Goal: Task Accomplishment & Management: Complete application form

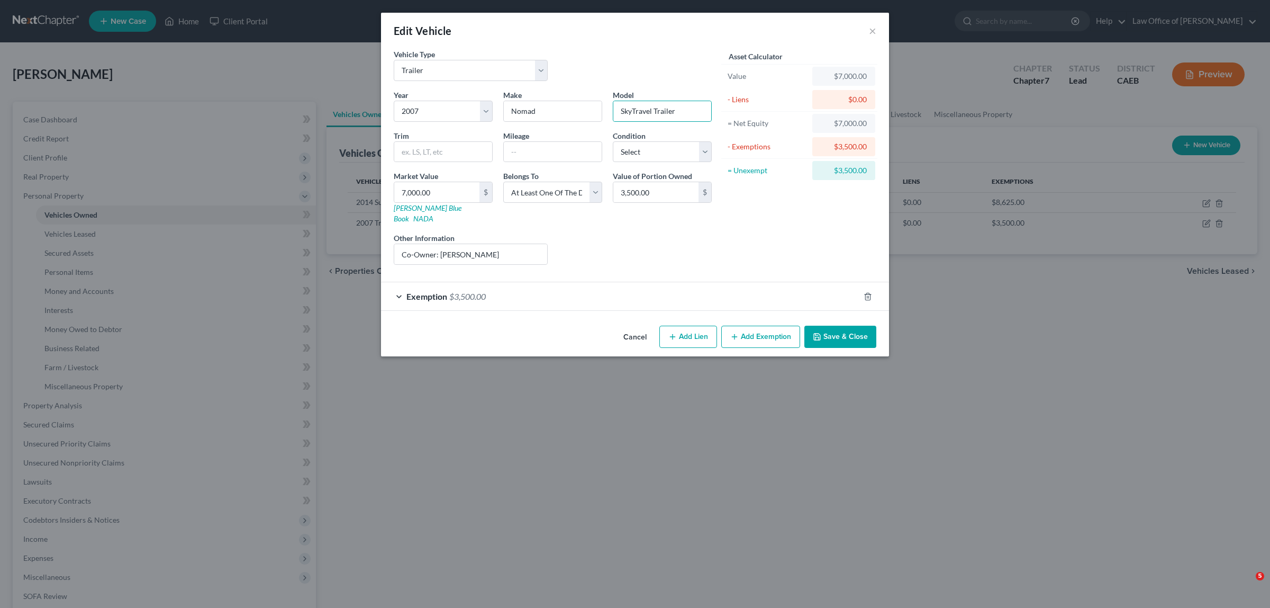
select select "2"
select select "19"
select select "3"
type input "Travel Trailer"
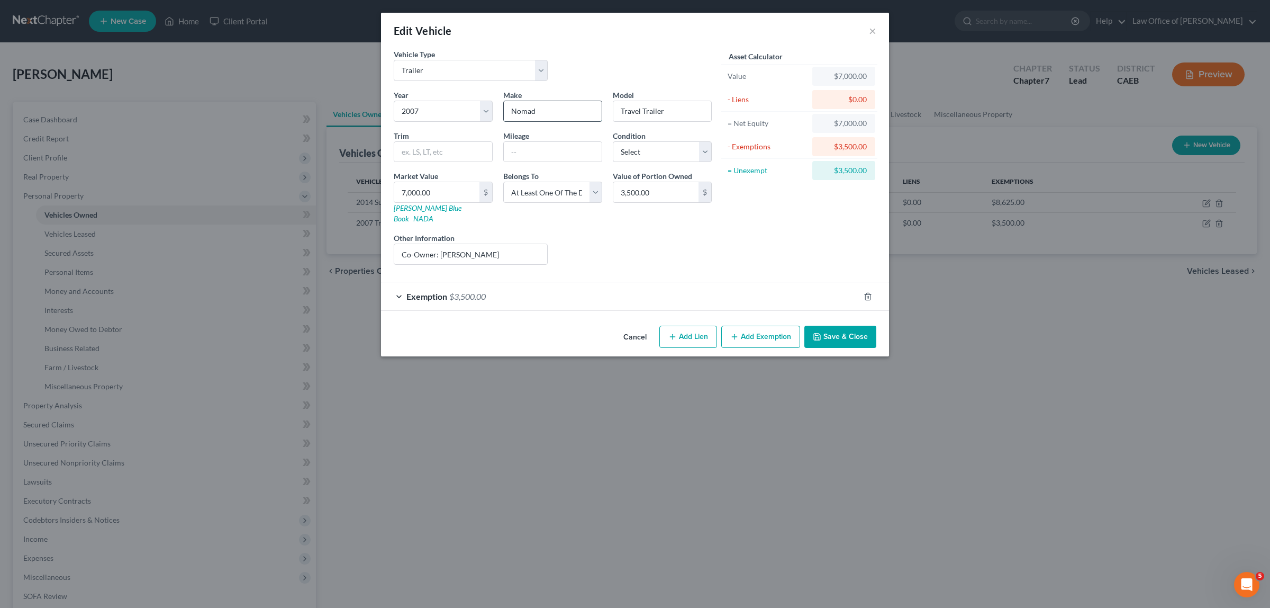
click at [547, 109] on input "Nomad" at bounding box center [553, 111] width 98 height 20
type input "N"
type input "Trail Rider"
click at [850, 321] on div "Cancel Add Lien Add Lease Add Exemption Save & Close" at bounding box center [635, 338] width 508 height 35
click at [837, 326] on button "Save & Close" at bounding box center [841, 337] width 72 height 22
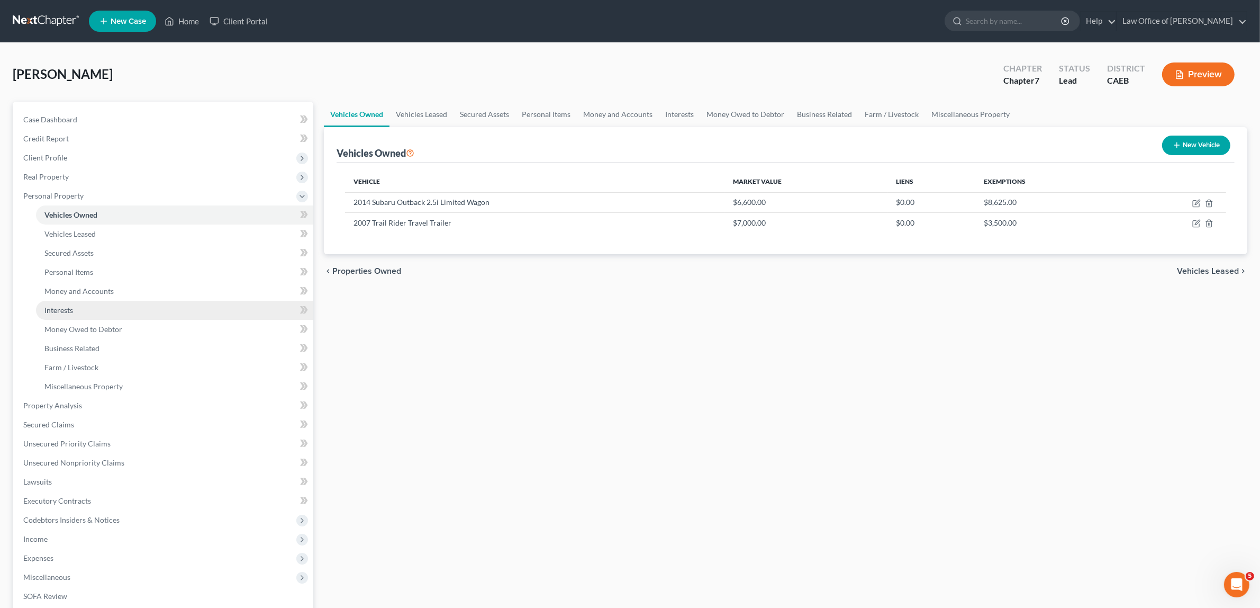
click at [81, 306] on link "Interests" at bounding box center [174, 310] width 277 height 19
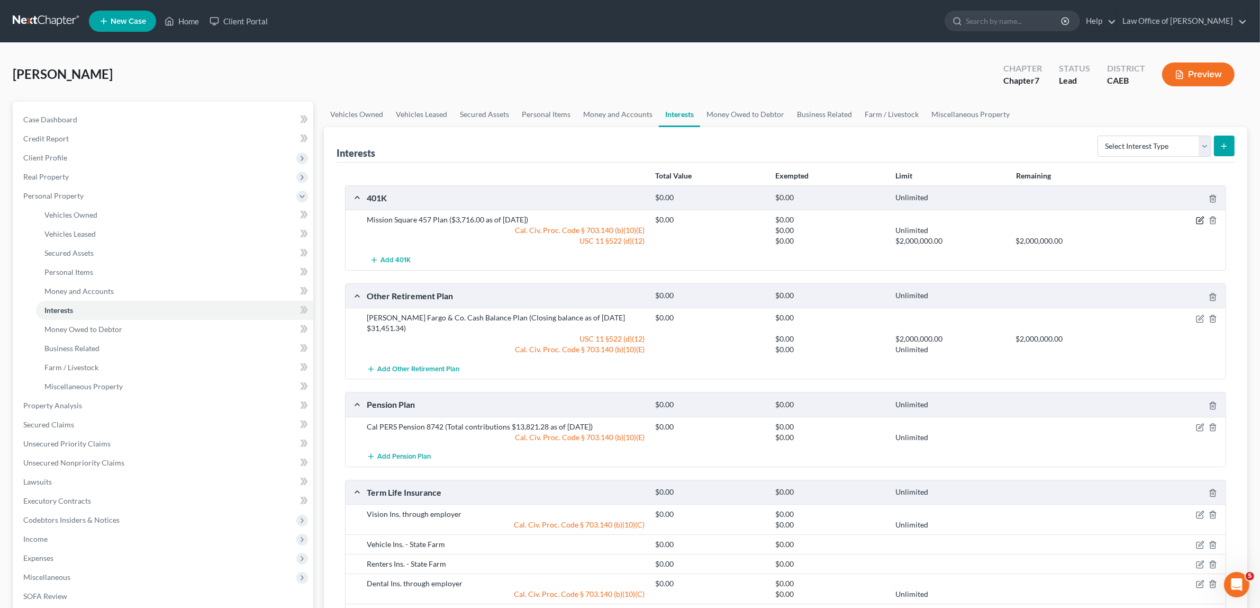
click at [1199, 217] on icon "button" at bounding box center [1200, 220] width 8 height 8
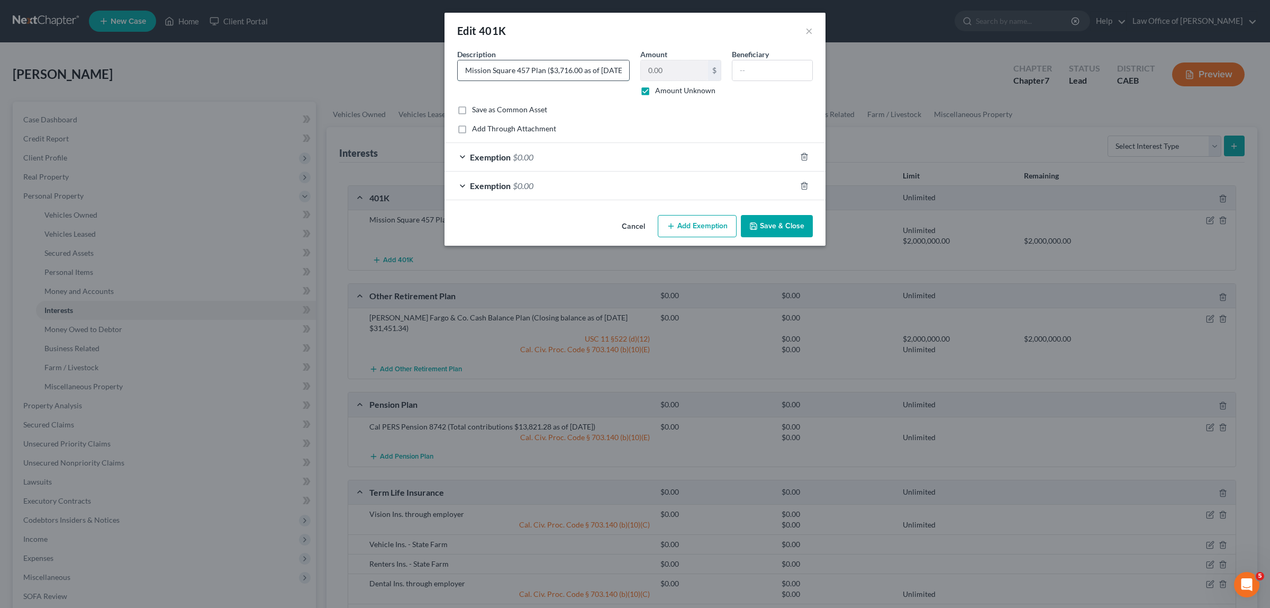
click at [622, 70] on input "Mission Square 457 Plan ($3,716.00 as of [DATE])" at bounding box center [543, 70] width 171 height 20
click at [617, 67] on input "Mission Square 457 Plan ($3,716.00 as of [DATE])" at bounding box center [543, 70] width 171 height 20
click at [566, 71] on input "Mission Square 457 Plan ($3,716.00 as of [DATE])" at bounding box center [543, 70] width 171 height 20
click at [575, 69] on input "Mission Square 457 Plan ($3,716.00 as of [DATE])" at bounding box center [543, 70] width 171 height 20
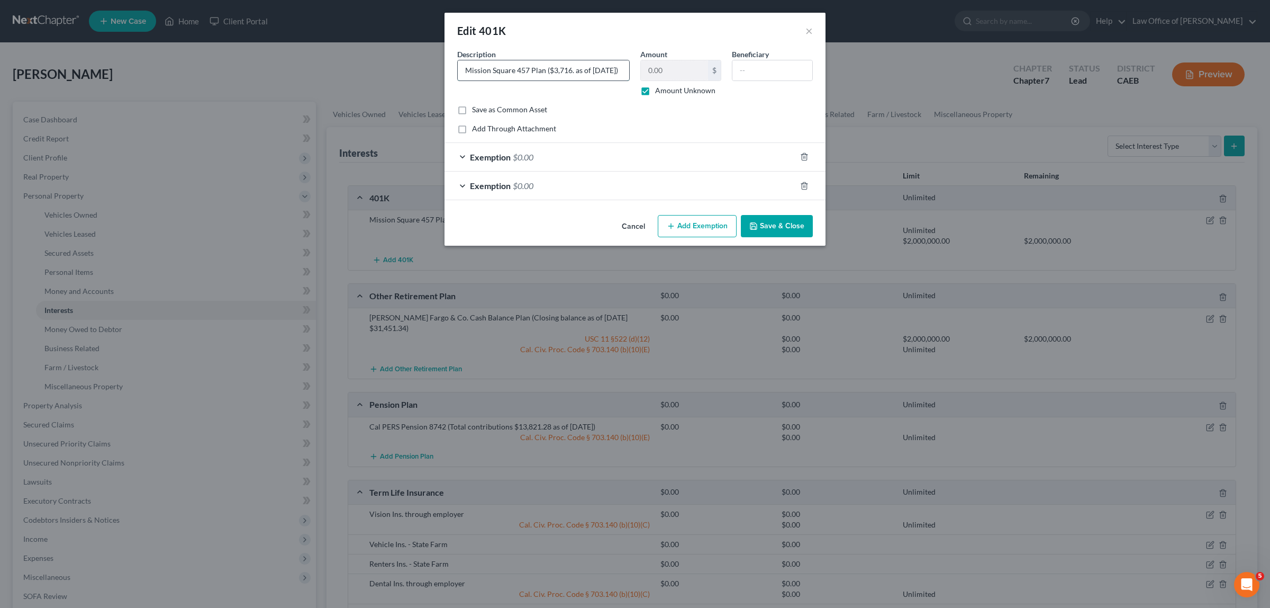
scroll to position [0, 0]
click at [558, 66] on input "Mission Square 457 Plan ($34,529.74 as of [DATE])" at bounding box center [543, 70] width 171 height 20
type input "Mission Square 457 Plan ($4,529.74 as of [DATE])"
click at [769, 221] on button "Save & Close" at bounding box center [777, 226] width 72 height 22
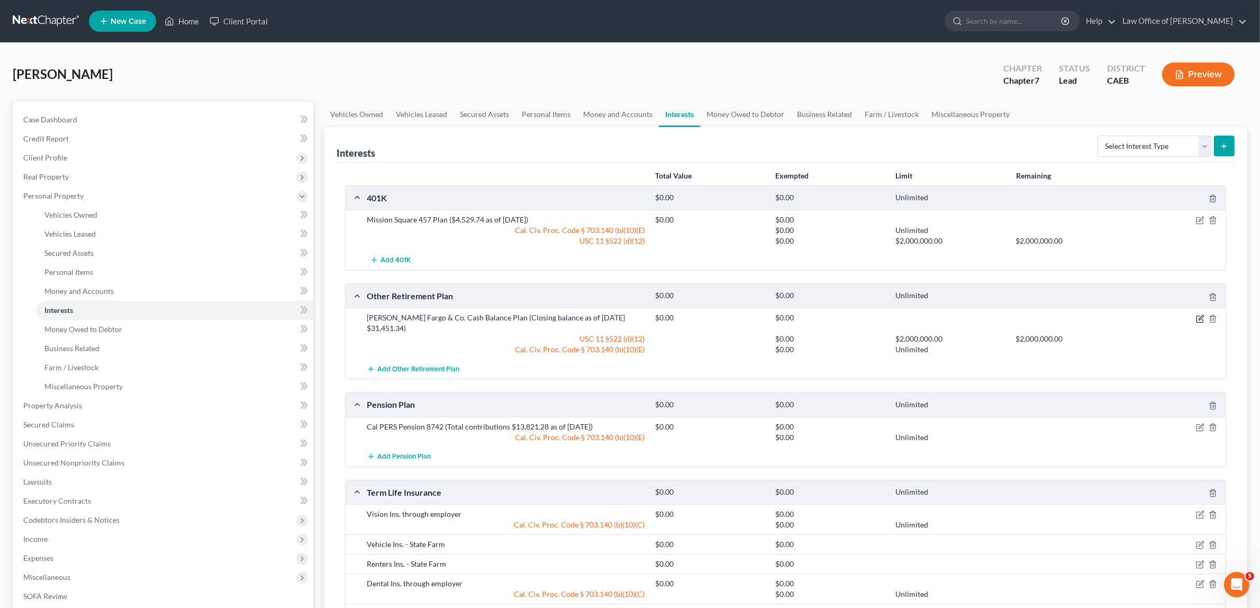
click at [1199, 317] on icon "button" at bounding box center [1200, 318] width 8 height 8
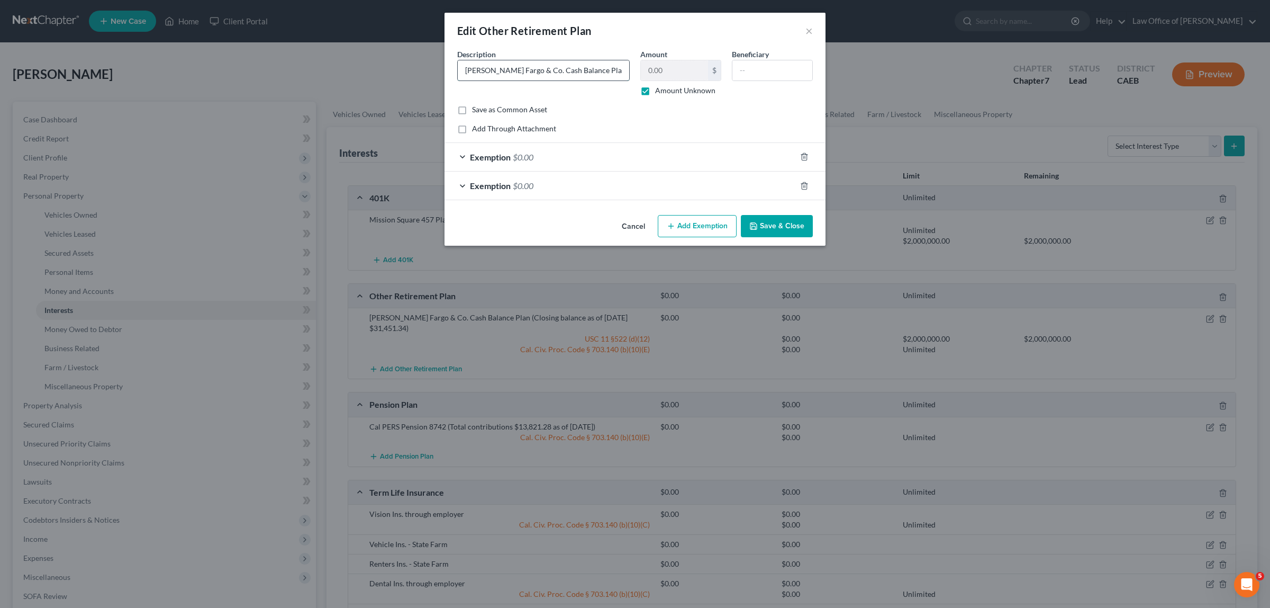
click at [622, 69] on input "[PERSON_NAME] Fargo & Co. Cash Balance Plan (Closing balance as of [DATE] $31,4…" at bounding box center [543, 70] width 171 height 20
click at [567, 71] on input "[PERSON_NAME] Fargo & Co. Cash Balance Plan (Closing balance as of [DATE] $31,4…" at bounding box center [543, 70] width 171 height 20
click at [556, 70] on input "[PERSON_NAME] Fargo & Co. Cash Balance Plan (Closing balance as of [DATE] $31,4…" at bounding box center [543, 70] width 171 height 20
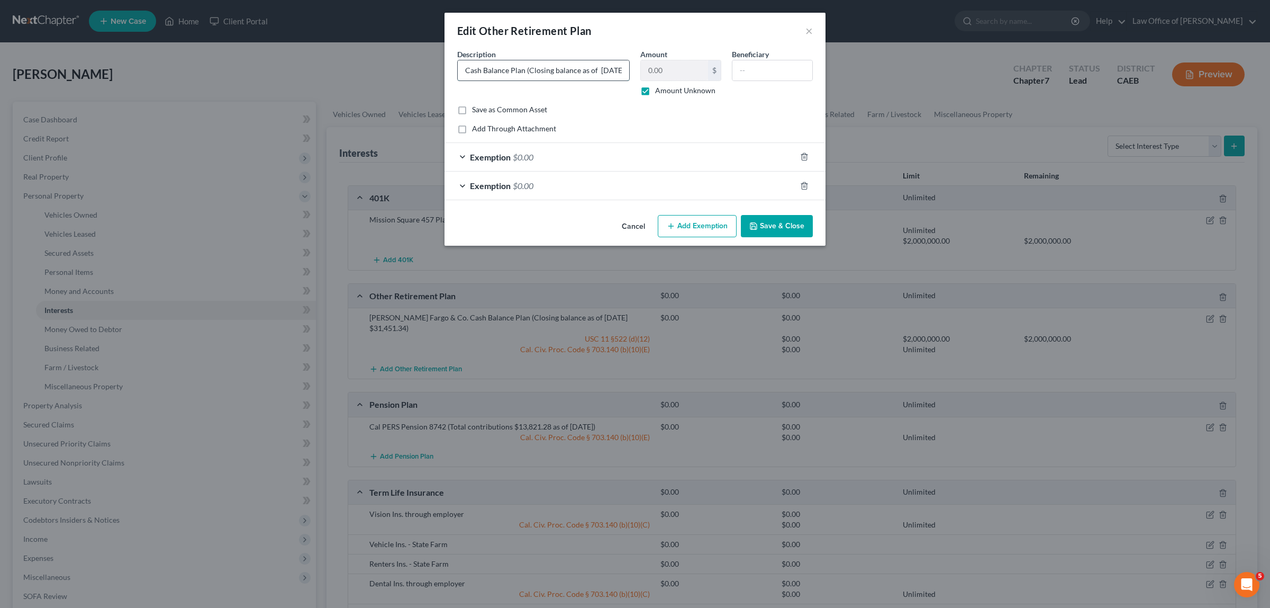
click at [625, 73] on input "[PERSON_NAME] Fargo & Co. Cash Balance Plan (Closing balance as of [DATE] $31,4…" at bounding box center [543, 70] width 171 height 20
click at [622, 69] on input "[PERSON_NAME] Fargo & Co. Cash Balance Plan (Closing balance as of [DATE] $31,4…" at bounding box center [543, 70] width 171 height 20
click at [621, 70] on input "[PERSON_NAME] Fargo & Co. Cash Balance Plan (Closing balance as of [DATE] $31,4…" at bounding box center [543, 70] width 171 height 20
click at [617, 69] on input "[PERSON_NAME] Fargo & Co. Cash Balance Plan (Closing balance as of [DATE] $31,4…" at bounding box center [543, 70] width 171 height 20
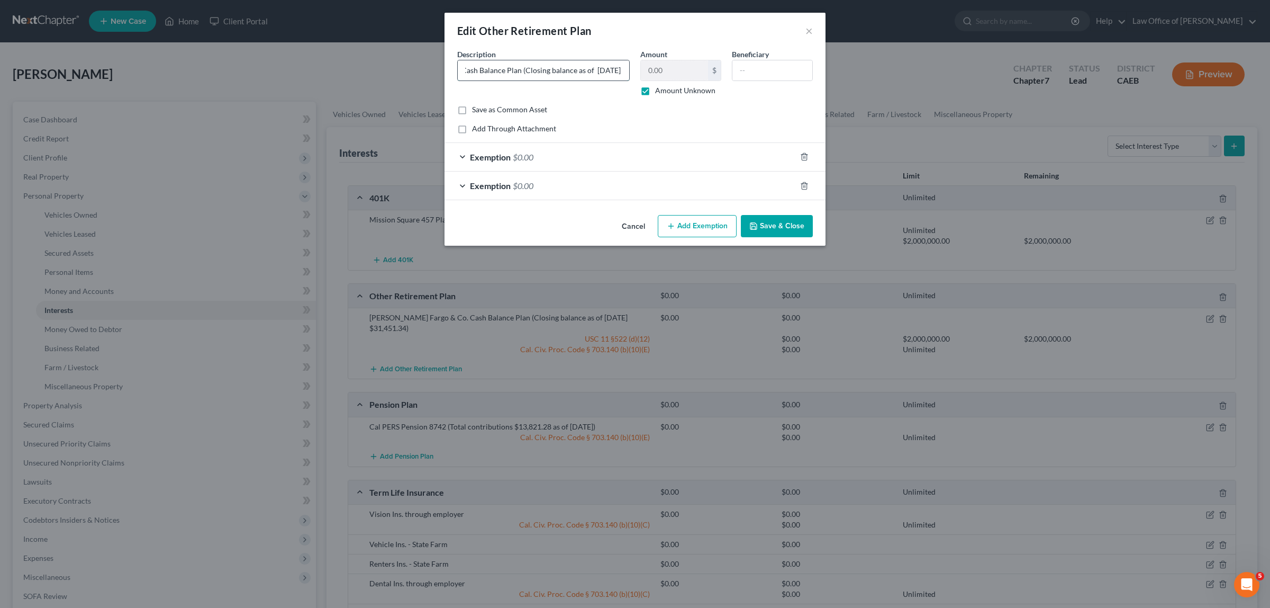
click at [618, 70] on input "[PERSON_NAME] Fargo & Co. Cash Balance Plan (Closing balance as of [DATE] $31,4…" at bounding box center [543, 70] width 171 height 20
type input "[PERSON_NAME] Fargo & Co. Cash Balance Plan (Closing balance as of [DATE] $31,8…"
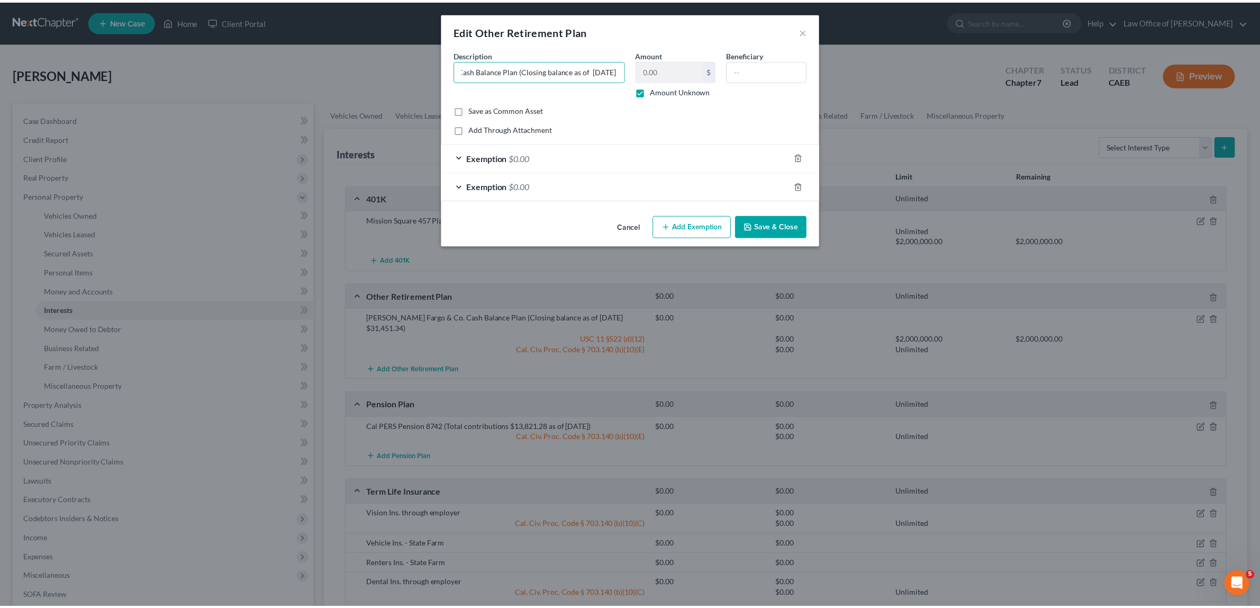
scroll to position [0, 0]
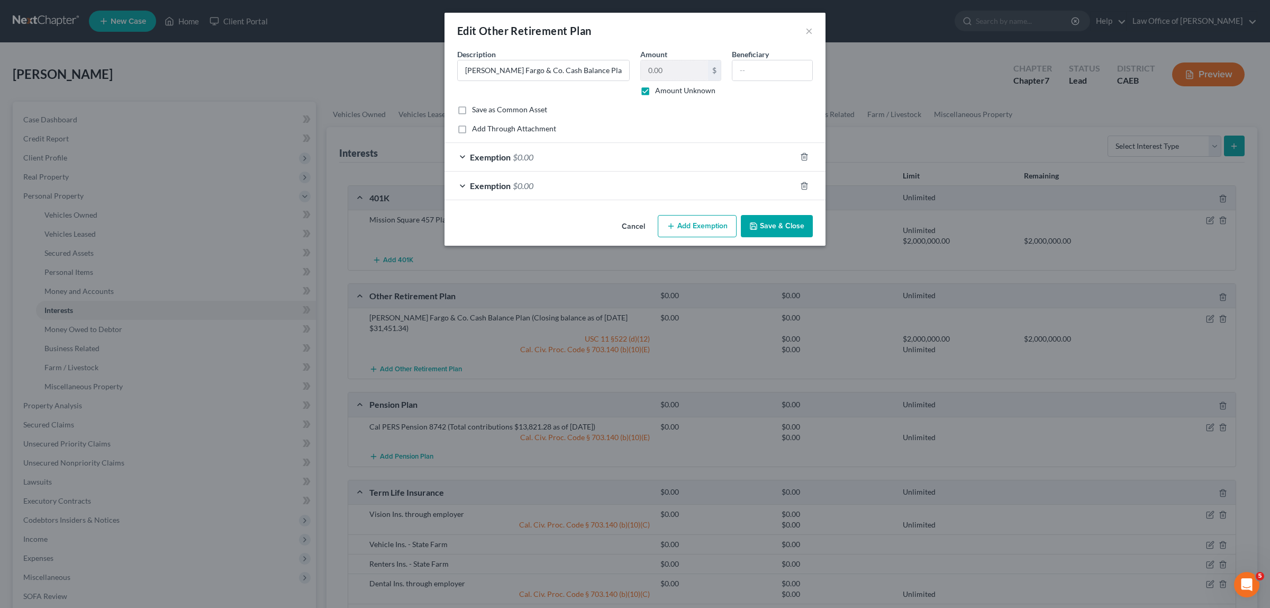
click at [765, 223] on button "Save & Close" at bounding box center [777, 226] width 72 height 22
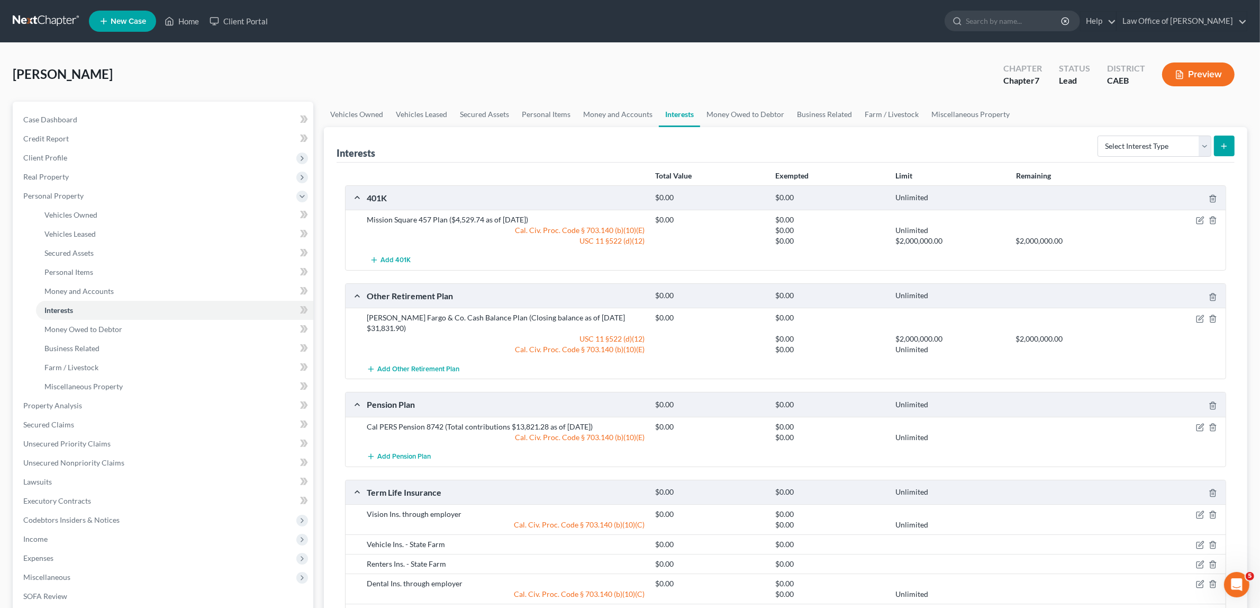
click at [1187, 69] on button "Preview" at bounding box center [1198, 74] width 73 height 24
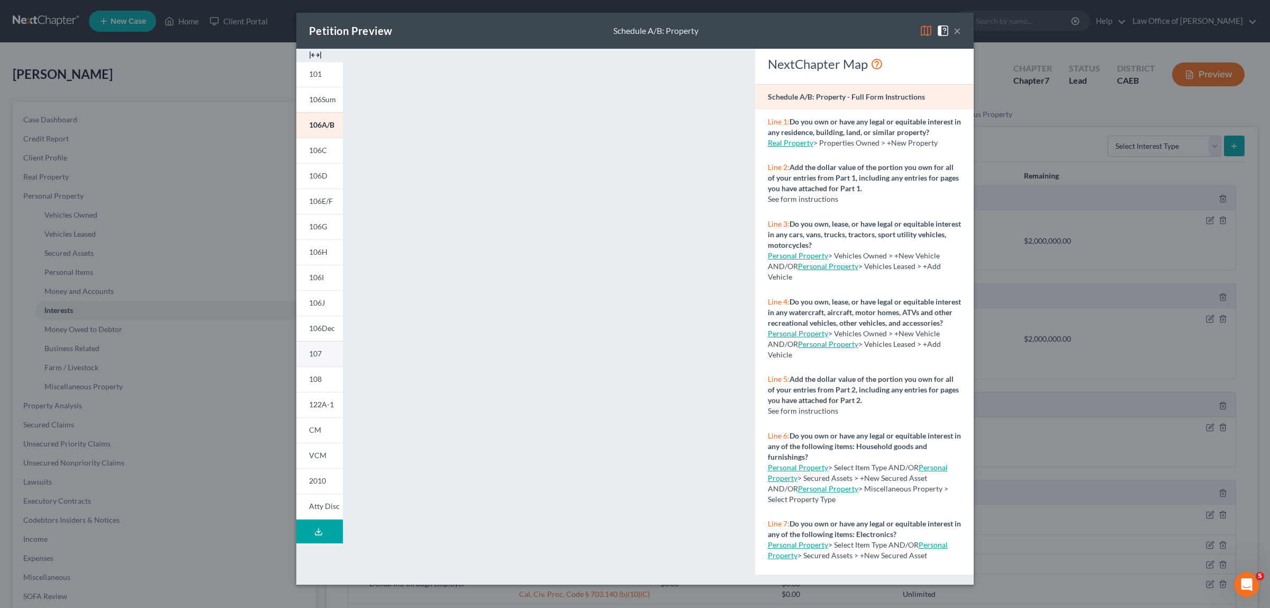
click at [301, 348] on link "107" at bounding box center [319, 353] width 47 height 25
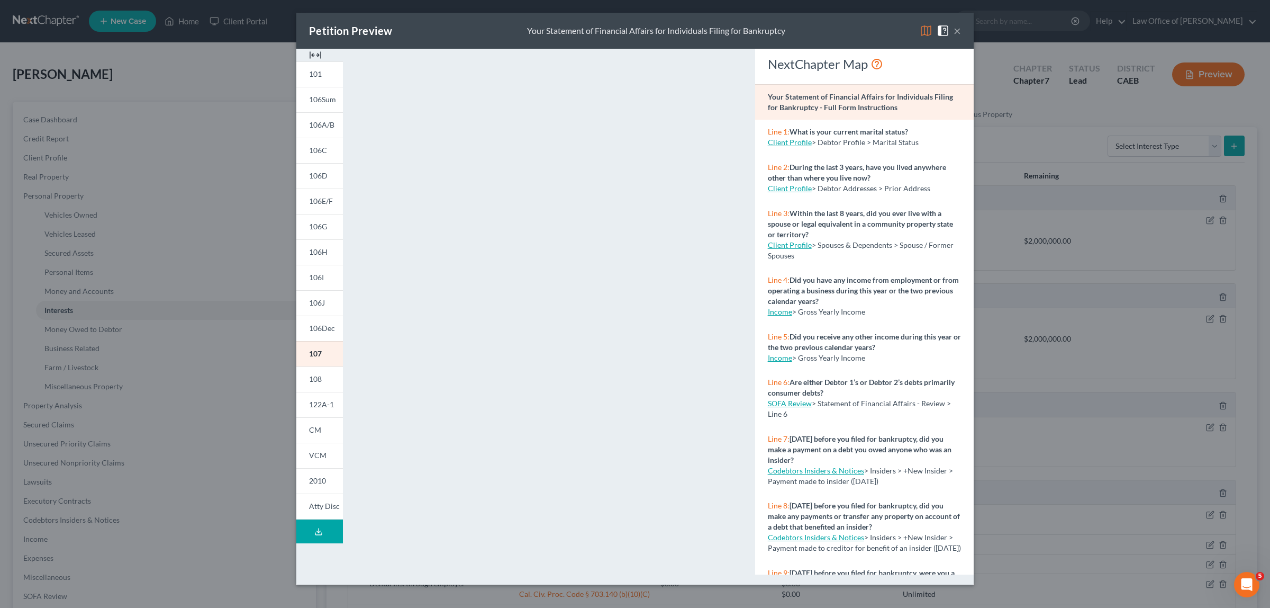
click at [956, 30] on button "×" at bounding box center [957, 30] width 7 height 13
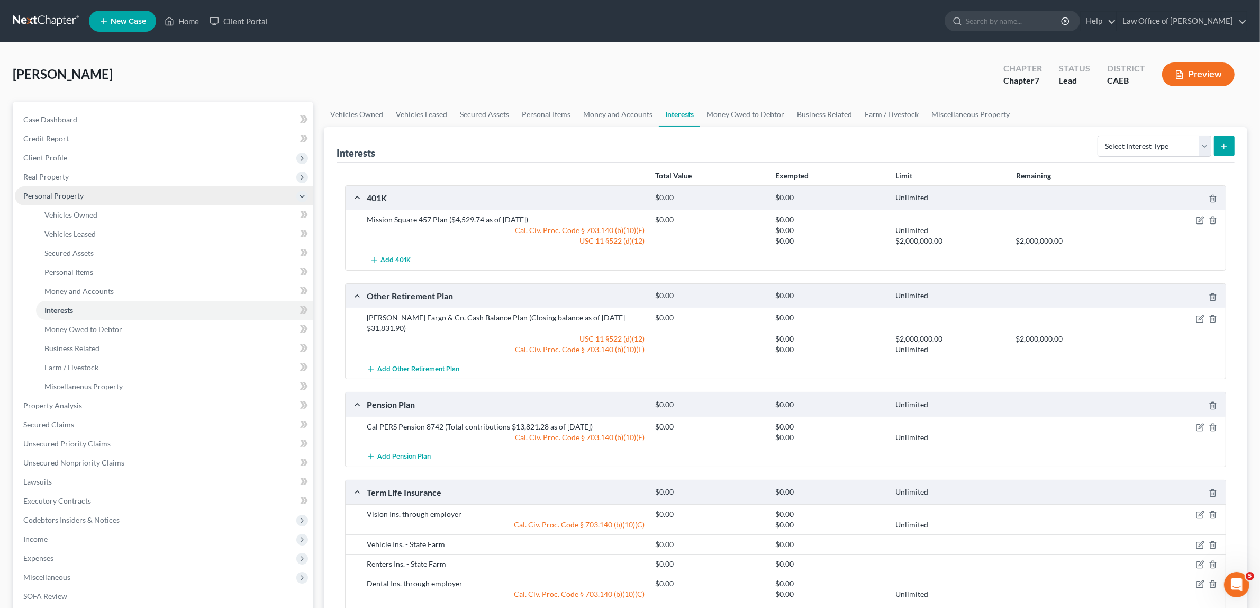
click at [81, 191] on span "Personal Property" at bounding box center [53, 195] width 60 height 9
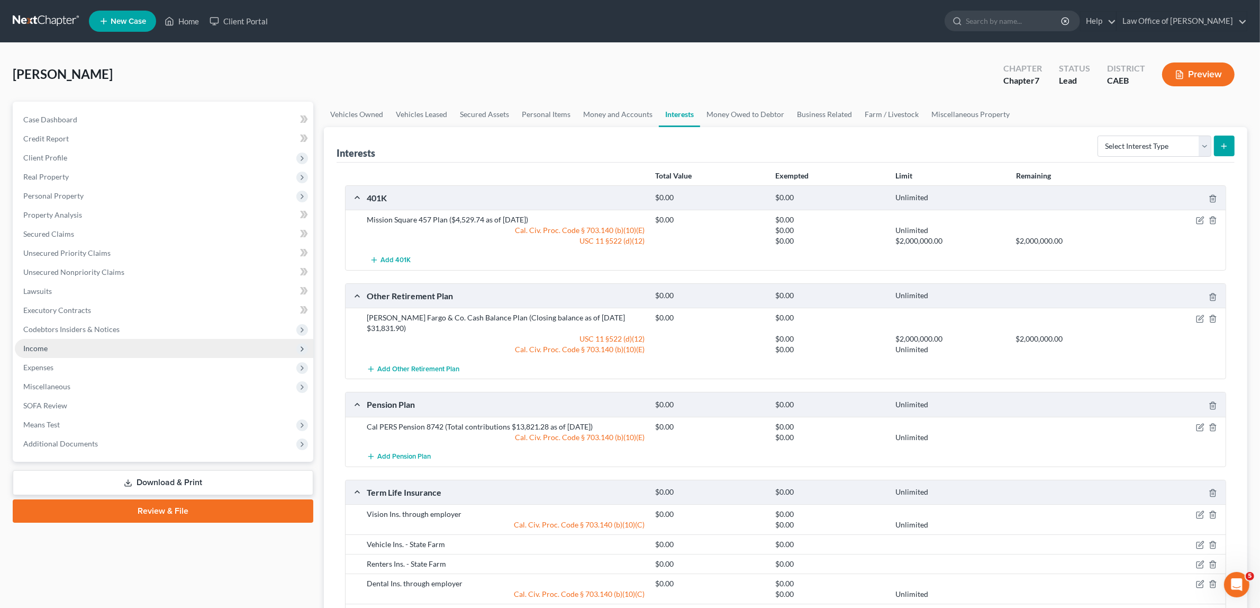
click at [46, 346] on span "Income" at bounding box center [35, 348] width 24 height 9
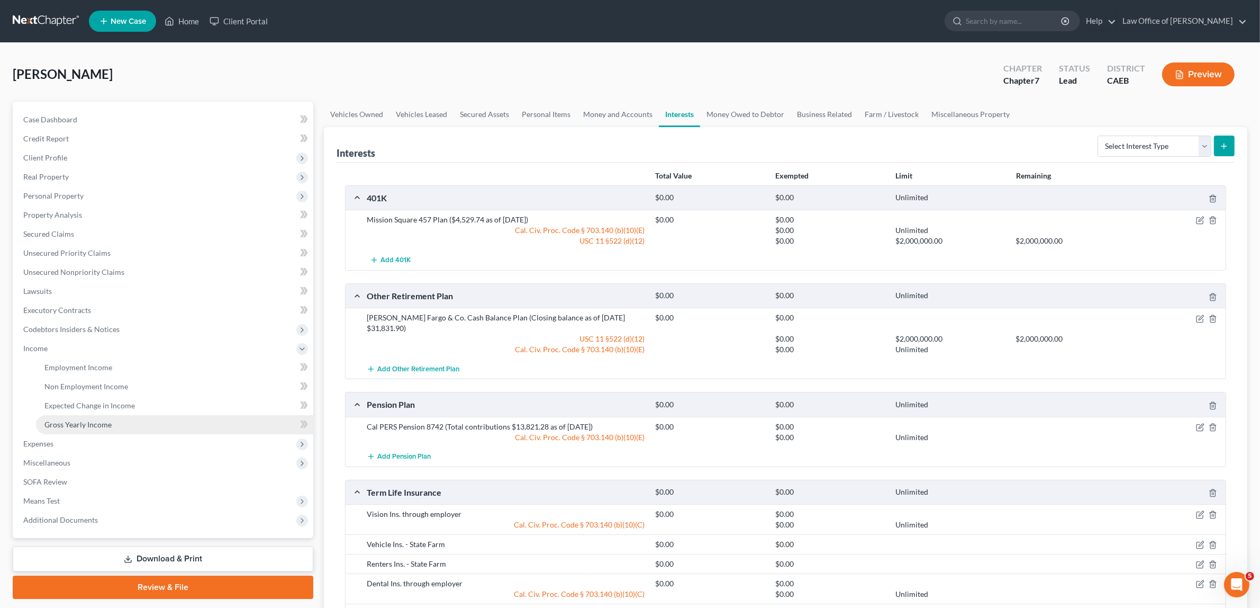
click at [53, 420] on span "Gross Yearly Income" at bounding box center [77, 424] width 67 height 9
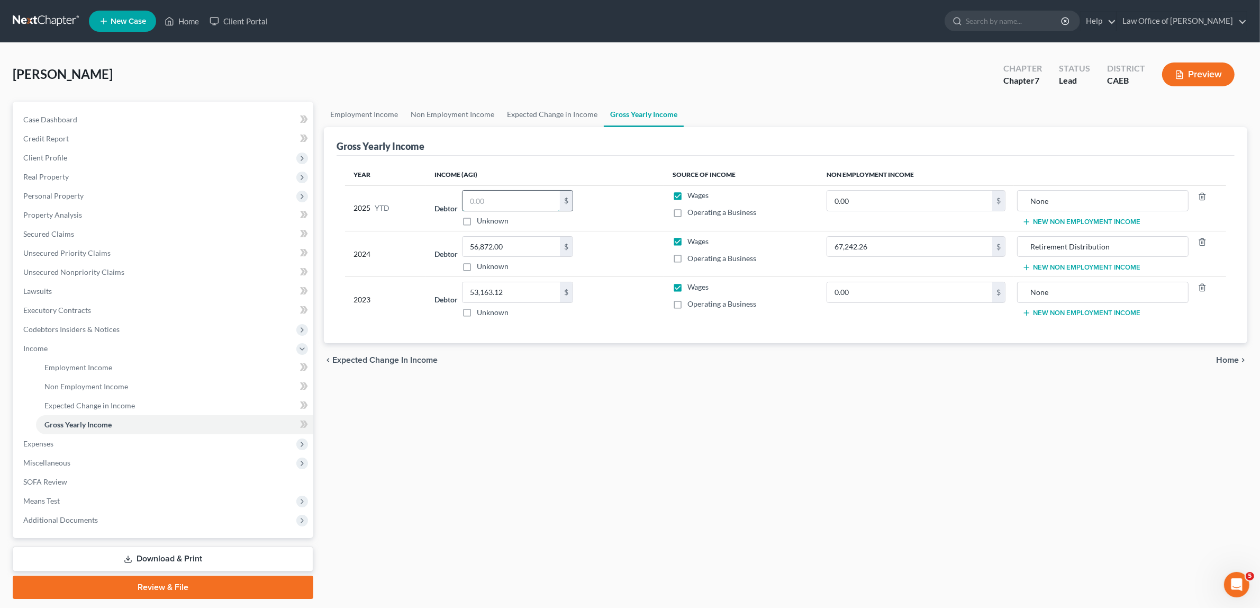
click at [522, 199] on input "text" at bounding box center [511, 201] width 97 height 20
type input "49,046.07"
click at [1221, 356] on span "Home" at bounding box center [1227, 360] width 23 height 8
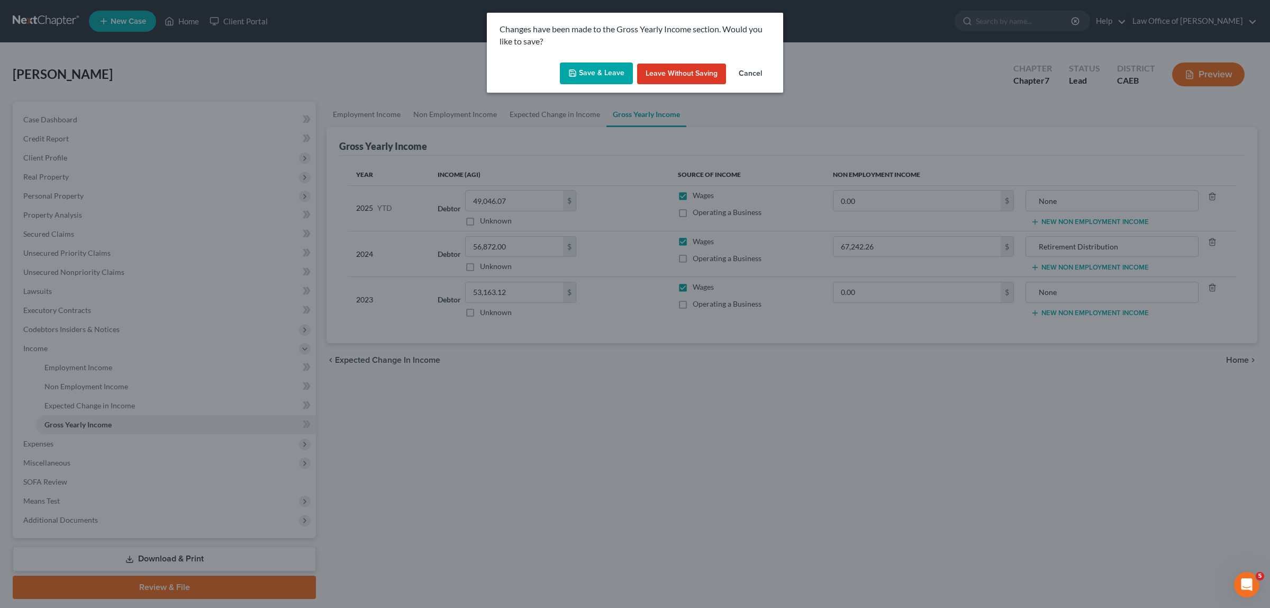
click at [592, 70] on button "Save & Leave" at bounding box center [596, 73] width 73 height 22
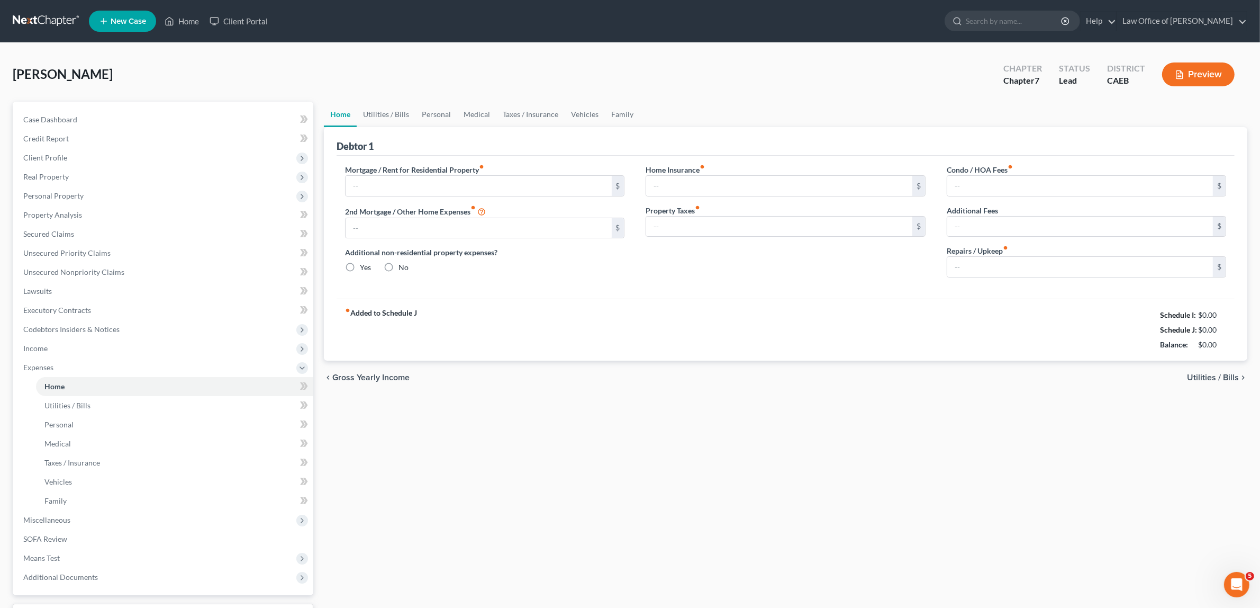
type input "1,163.00"
type input "0.00"
radio input "true"
type input "26.00"
type input "0.00"
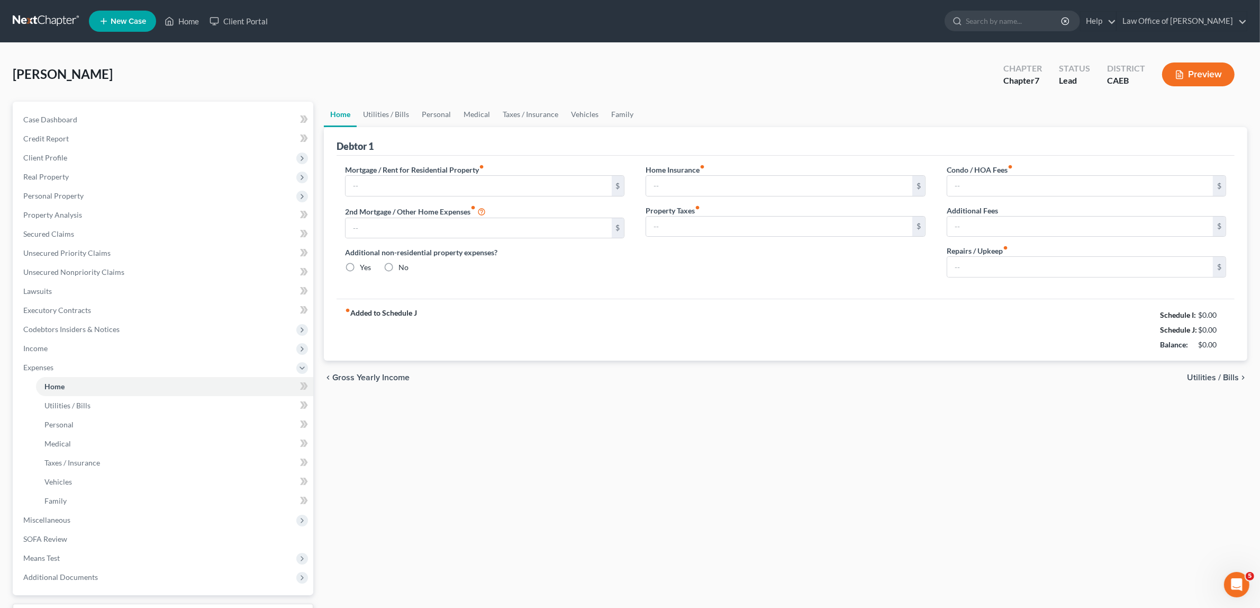
type input "0.00"
type input "35.00"
click at [1213, 69] on button "Preview" at bounding box center [1198, 74] width 73 height 24
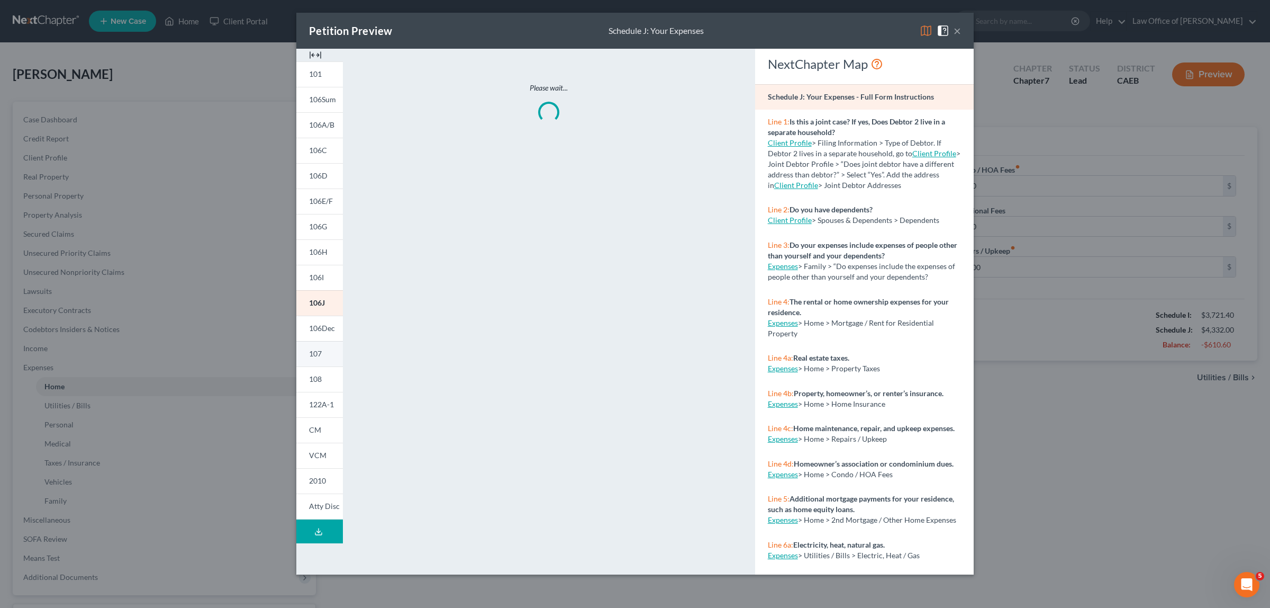
click at [320, 352] on span "107" at bounding box center [315, 353] width 13 height 9
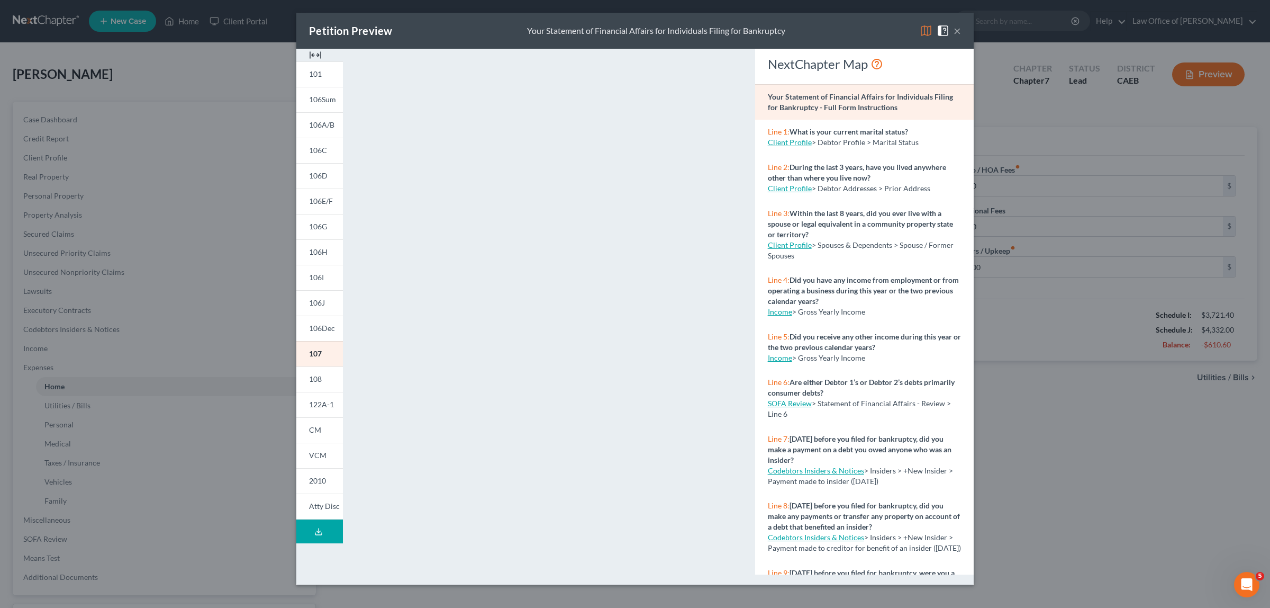
click at [956, 30] on button "×" at bounding box center [957, 30] width 7 height 13
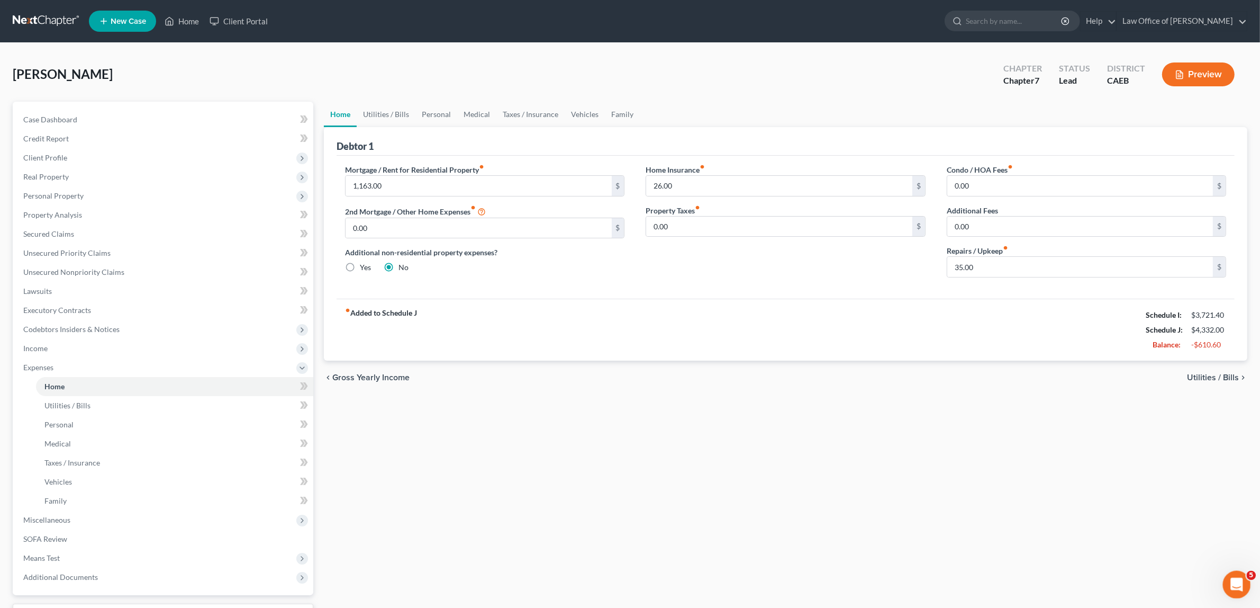
click at [1230, 577] on icon "Open Intercom Messenger" at bounding box center [1235, 582] width 17 height 17
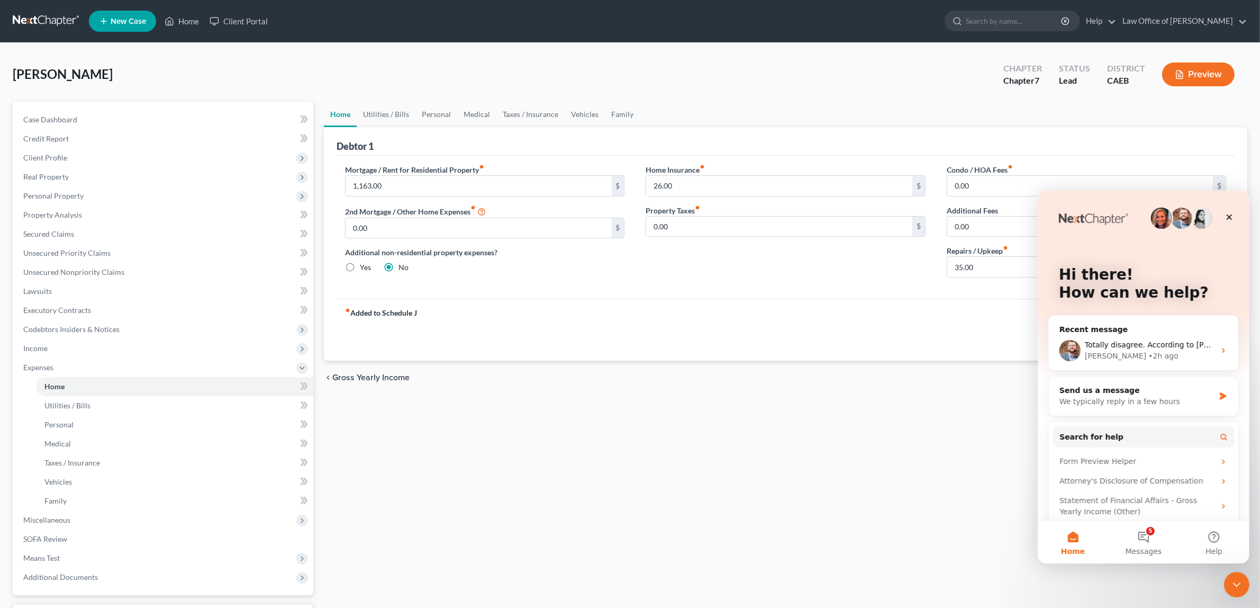
scroll to position [43, 0]
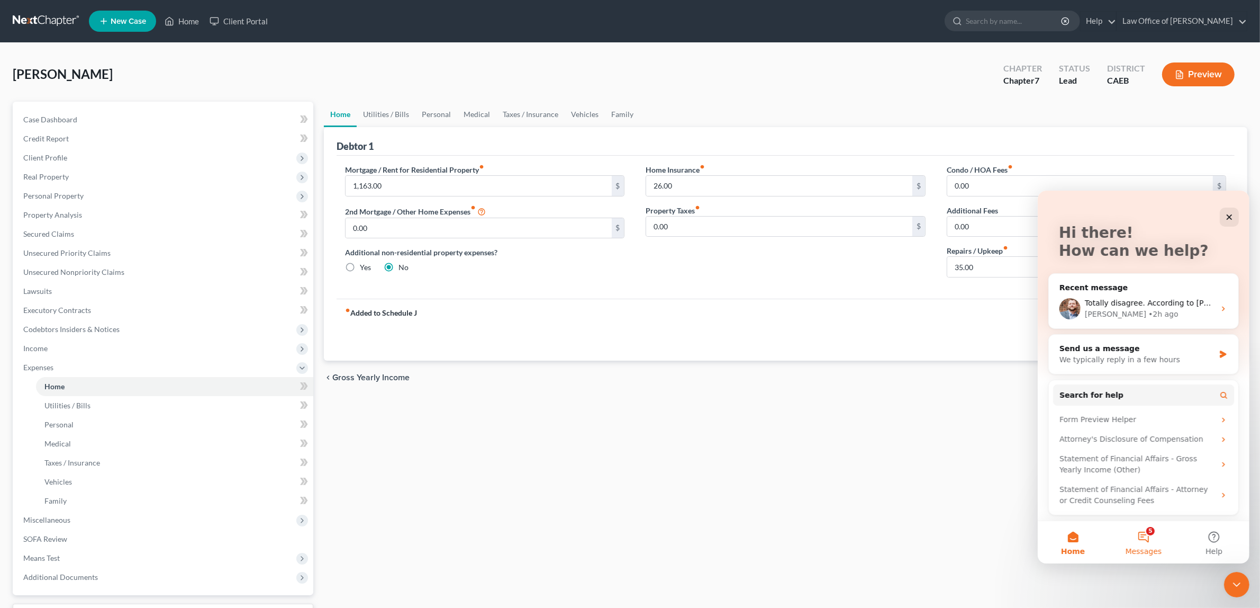
click at [1144, 540] on button "5 Messages" at bounding box center [1143, 541] width 70 height 42
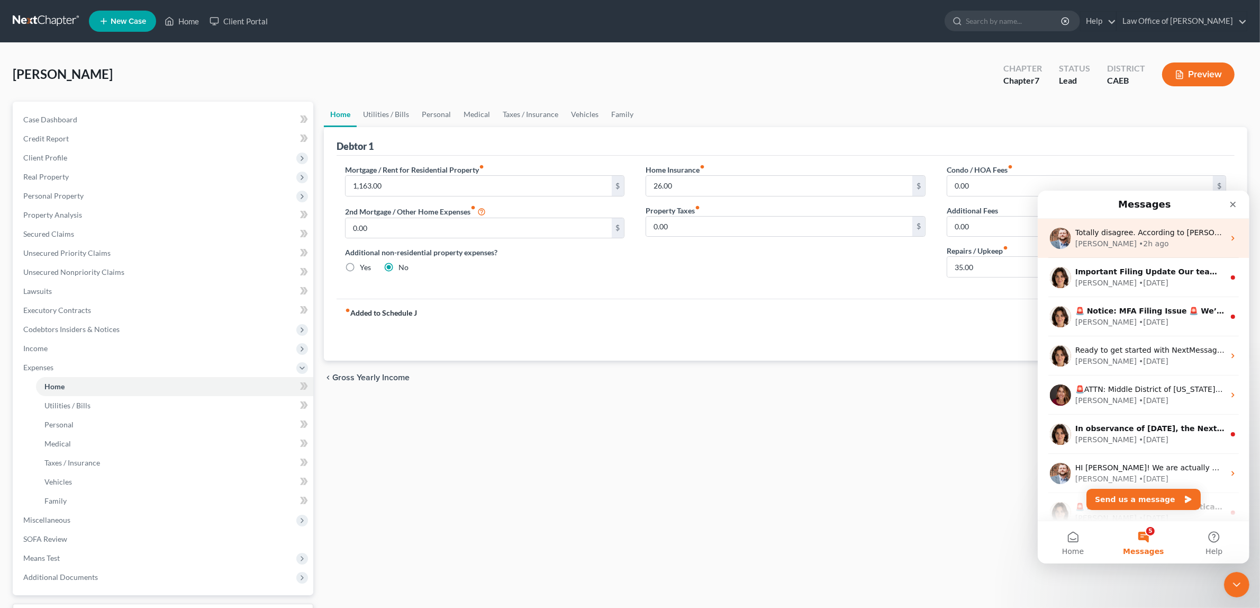
click at [1223, 231] on div "Totally disagree. According to [PERSON_NAME]'s Law Dictionary an "instrument" i…" at bounding box center [1143, 237] width 212 height 39
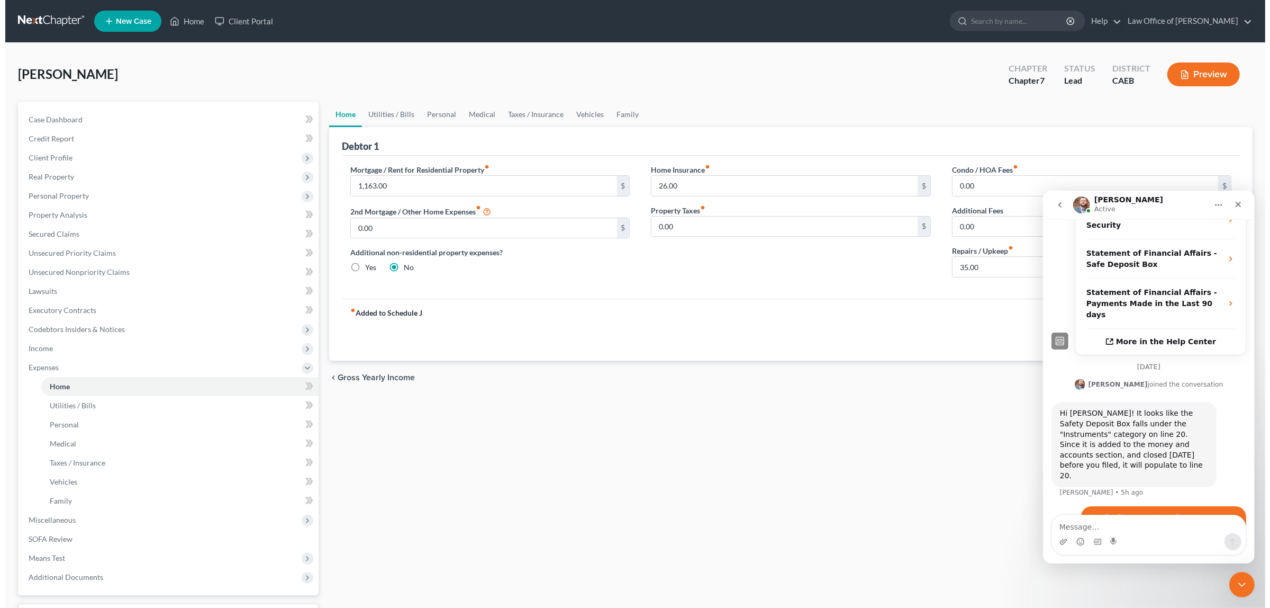
scroll to position [260, 0]
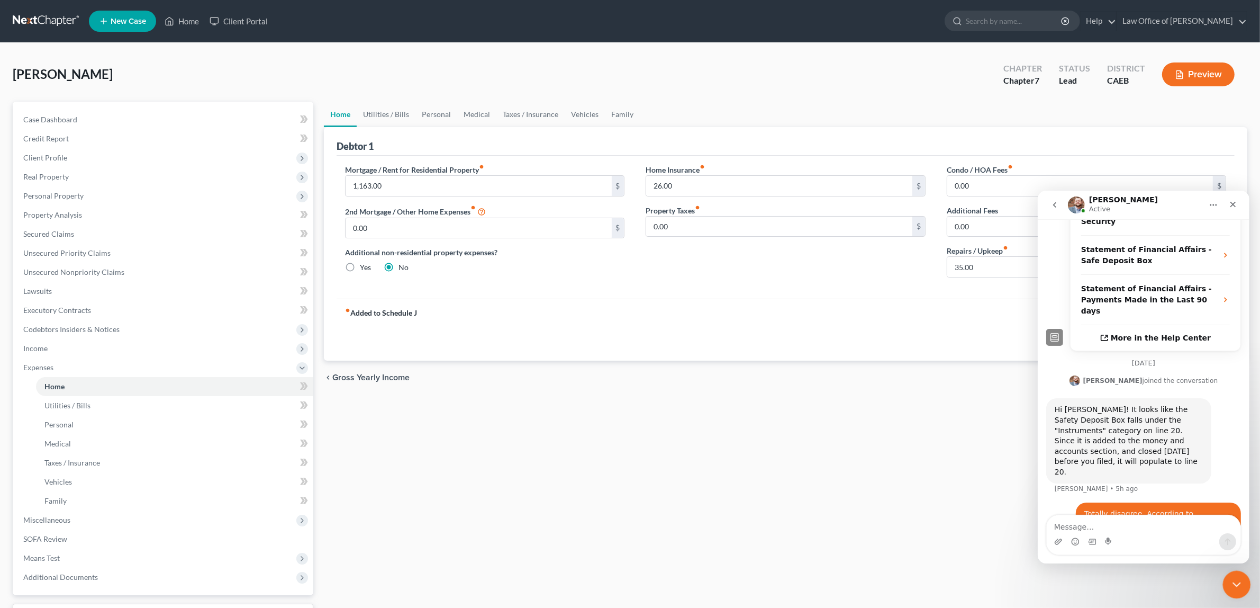
click at [1234, 581] on icon "Close Intercom Messenger" at bounding box center [1235, 582] width 13 height 13
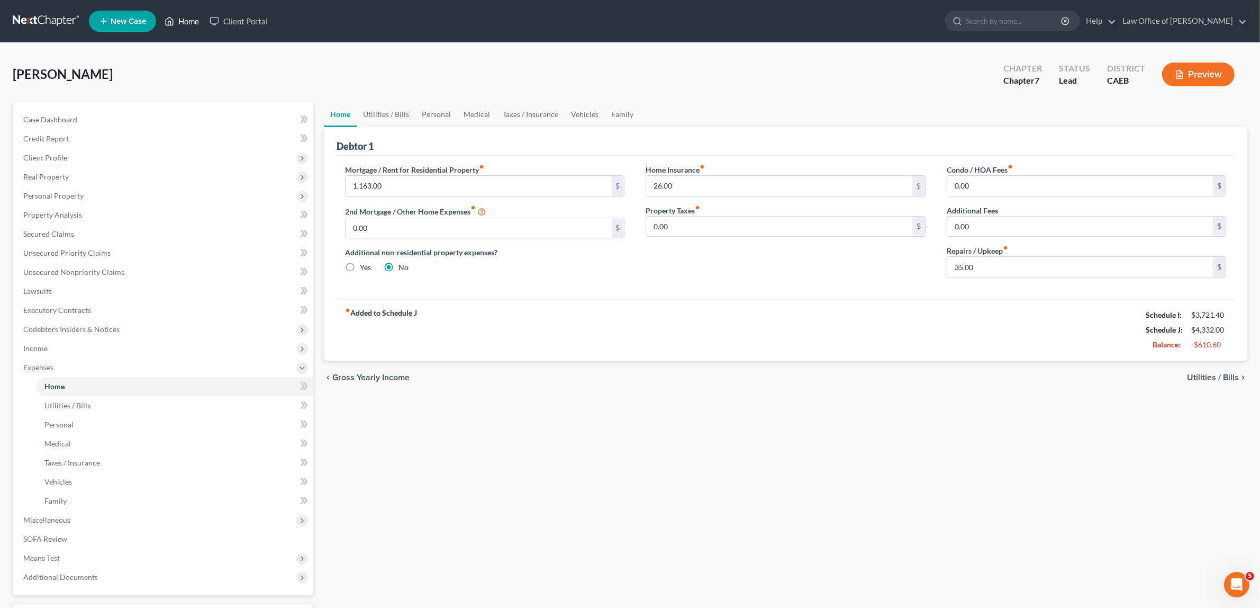
click at [191, 20] on link "Home" at bounding box center [181, 21] width 45 height 19
